Goal: Transaction & Acquisition: Purchase product/service

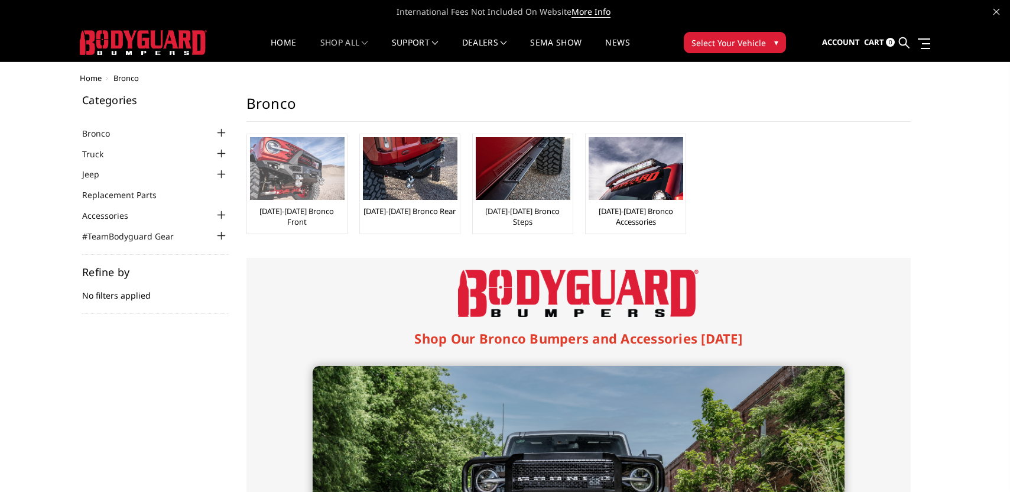
click at [304, 162] on img at bounding box center [297, 168] width 95 height 63
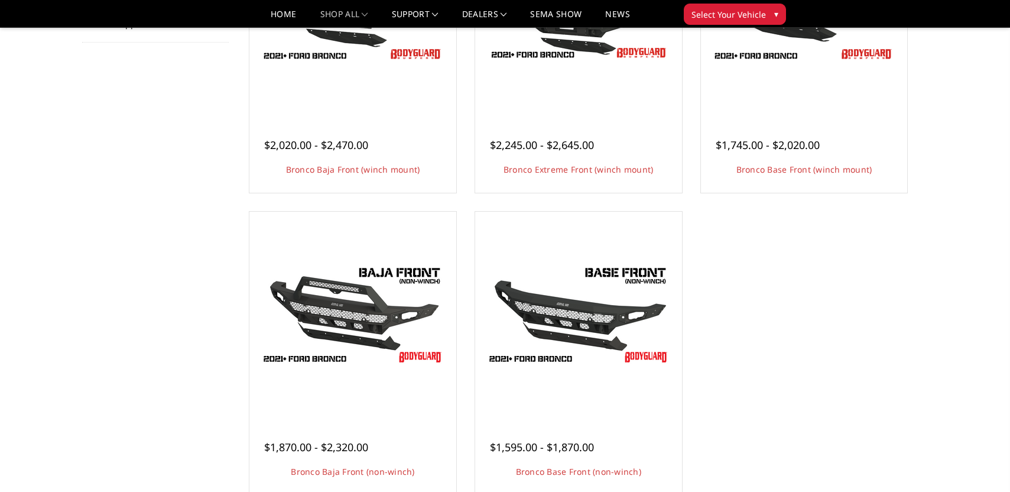
scroll to position [296, 0]
